Goal: Task Accomplishment & Management: Manage account settings

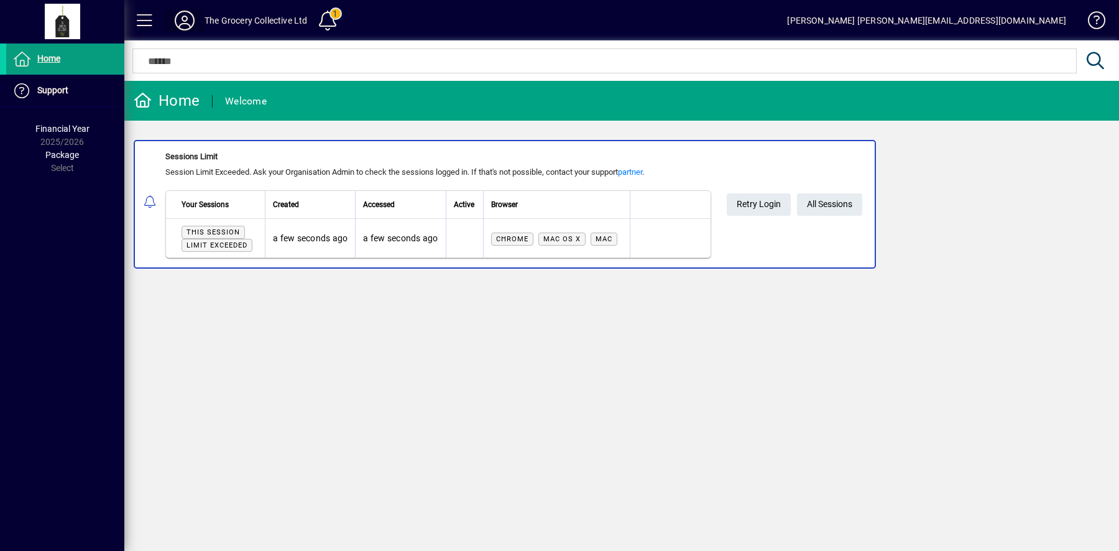
click at [186, 25] on icon at bounding box center [184, 21] width 25 height 20
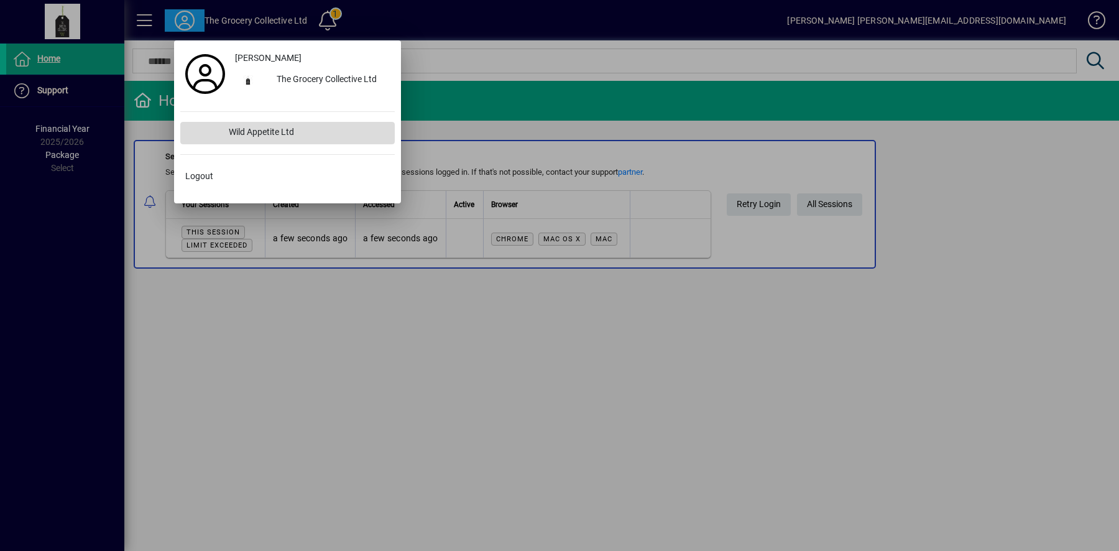
click at [256, 140] on div "Wild Appetite Ltd" at bounding box center [307, 133] width 176 height 22
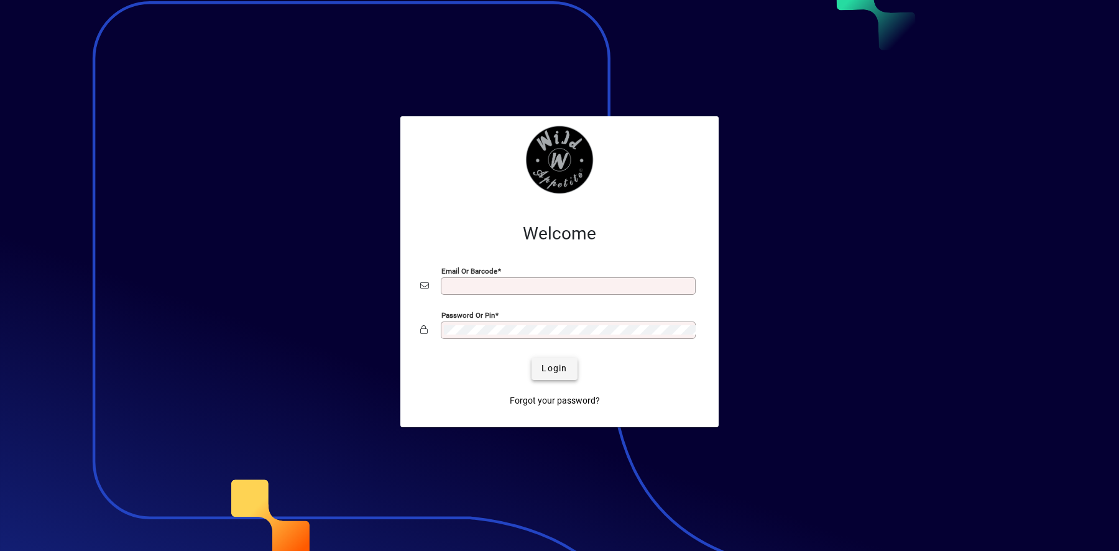
type input "**********"
click at [560, 365] on span "Login" at bounding box center [554, 368] width 25 height 13
